Goal: Task Accomplishment & Management: Complete application form

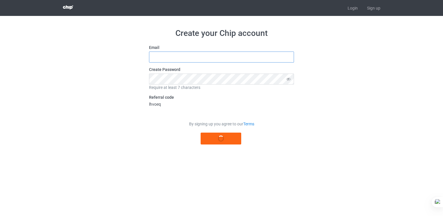
click at [223, 56] on input "text" at bounding box center [221, 57] width 145 height 11
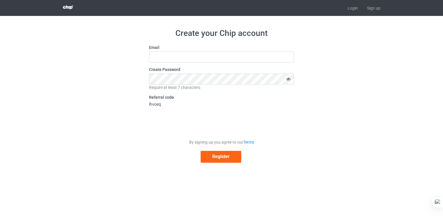
click at [286, 81] on icon at bounding box center [288, 79] width 11 height 11
click at [290, 79] on icon at bounding box center [288, 79] width 11 height 11
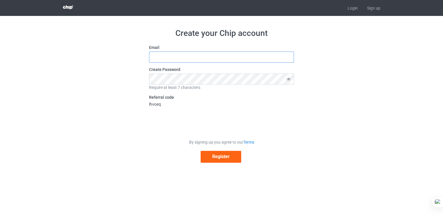
click at [220, 54] on input "text" at bounding box center [221, 57] width 145 height 11
type input "[PERSON_NAME][EMAIL_ADDRESS][DOMAIN_NAME]"
click at [208, 157] on button "Register" at bounding box center [220, 157] width 41 height 12
